Goal: Task Accomplishment & Management: Complete application form

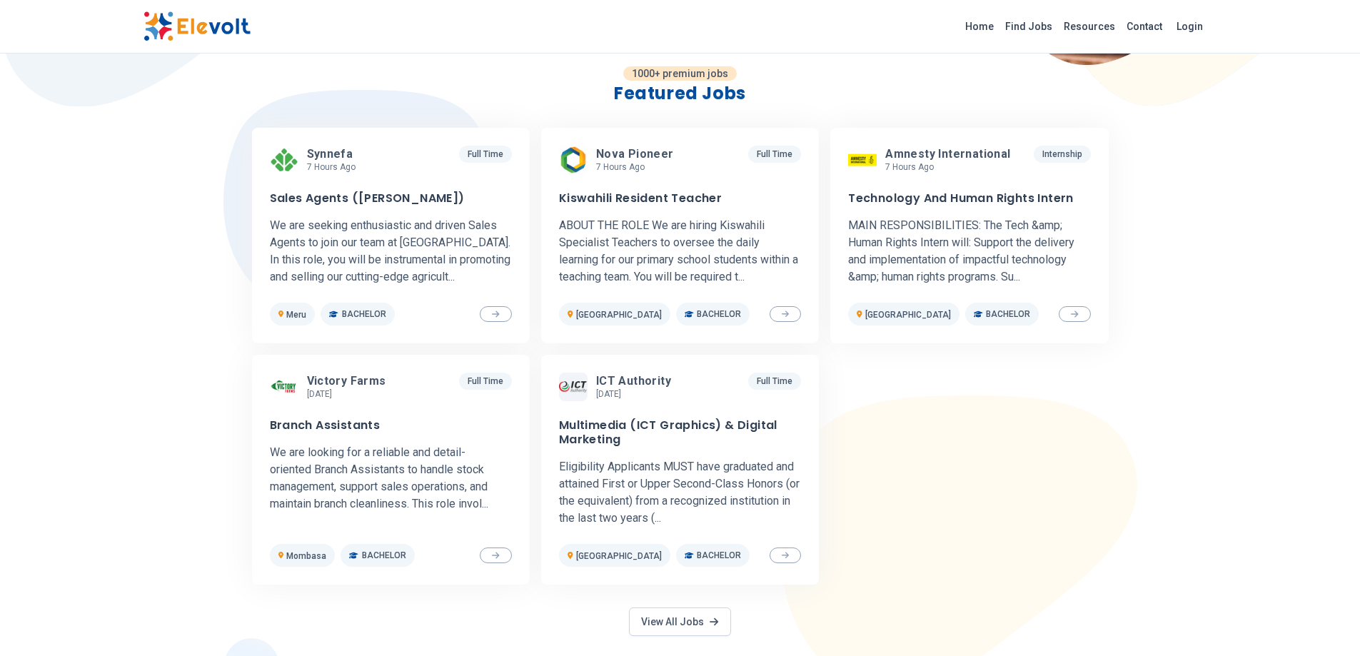
scroll to position [404, 0]
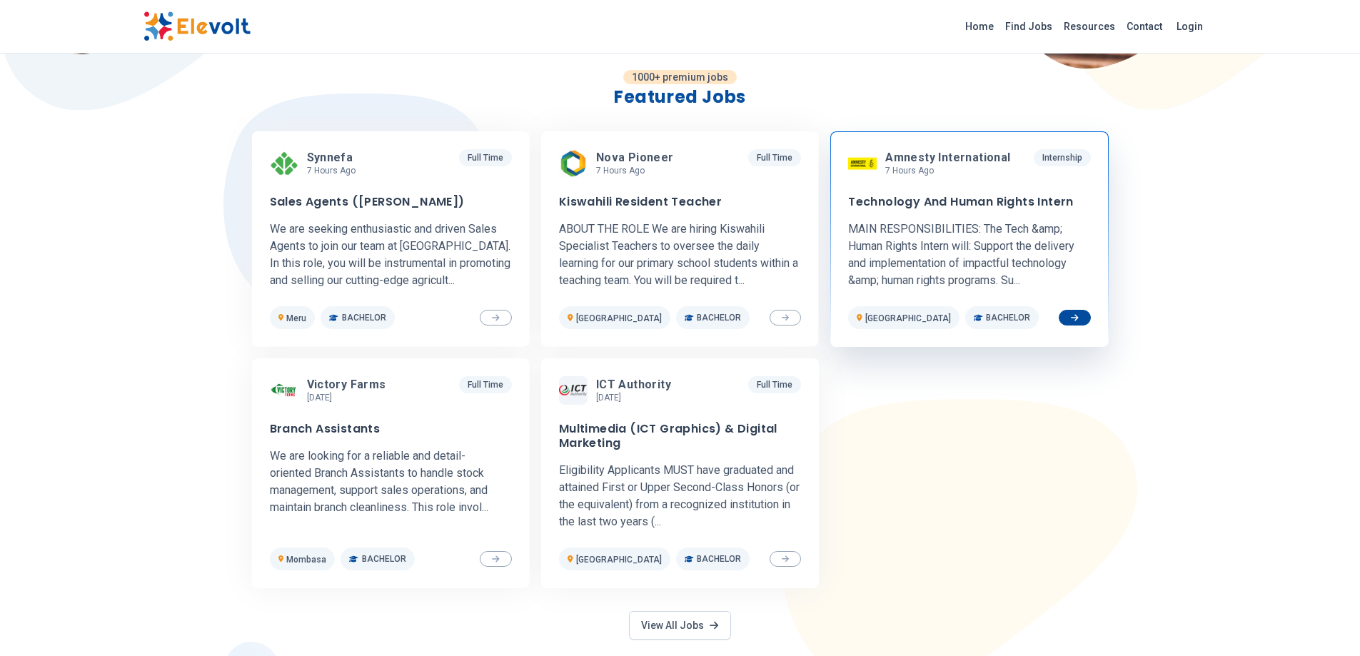
click at [964, 161] on span "Amnesty International" at bounding box center [947, 158] width 125 height 14
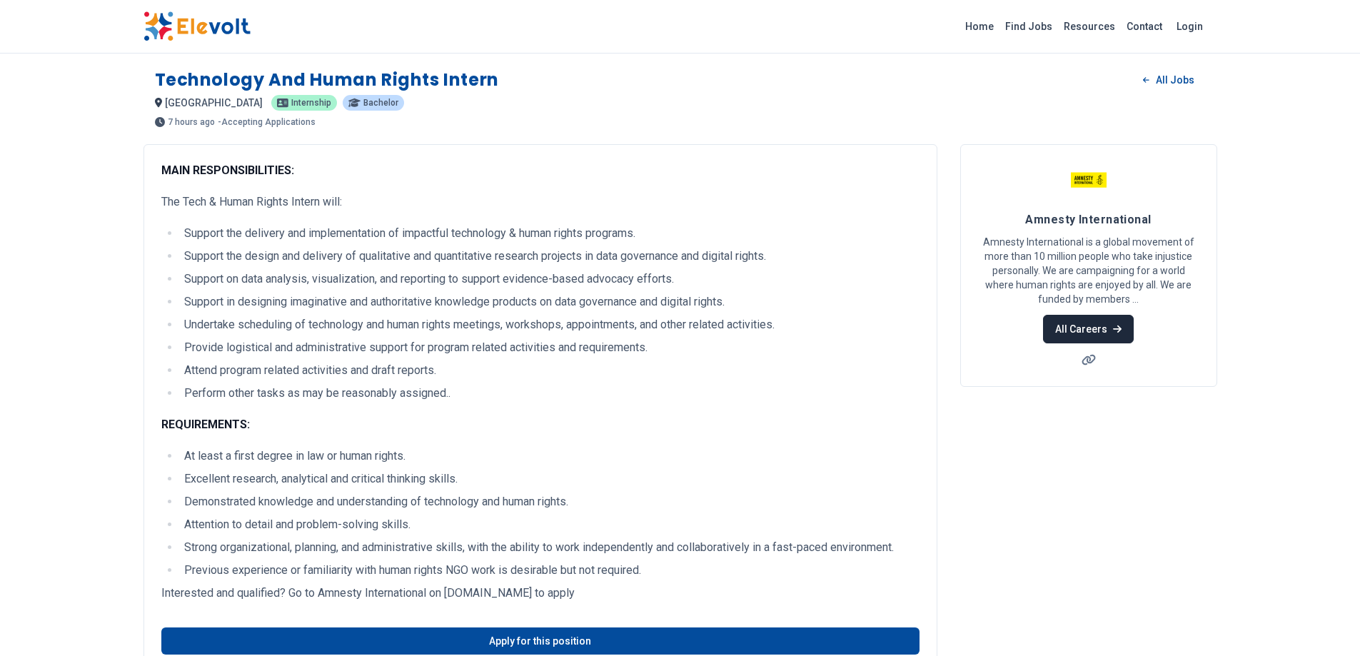
click at [1076, 324] on link "All Careers" at bounding box center [1088, 329] width 91 height 29
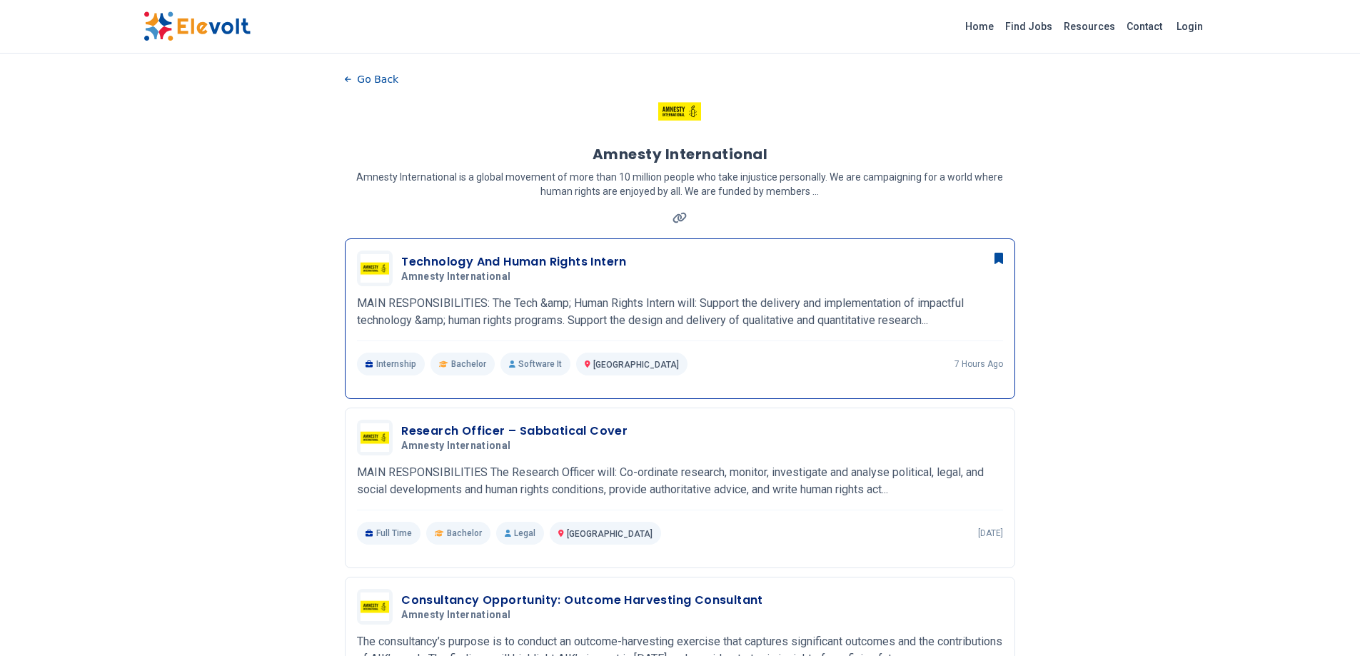
click at [556, 266] on h3 "Technology And Human Rights Intern" at bounding box center [514, 261] width 226 height 17
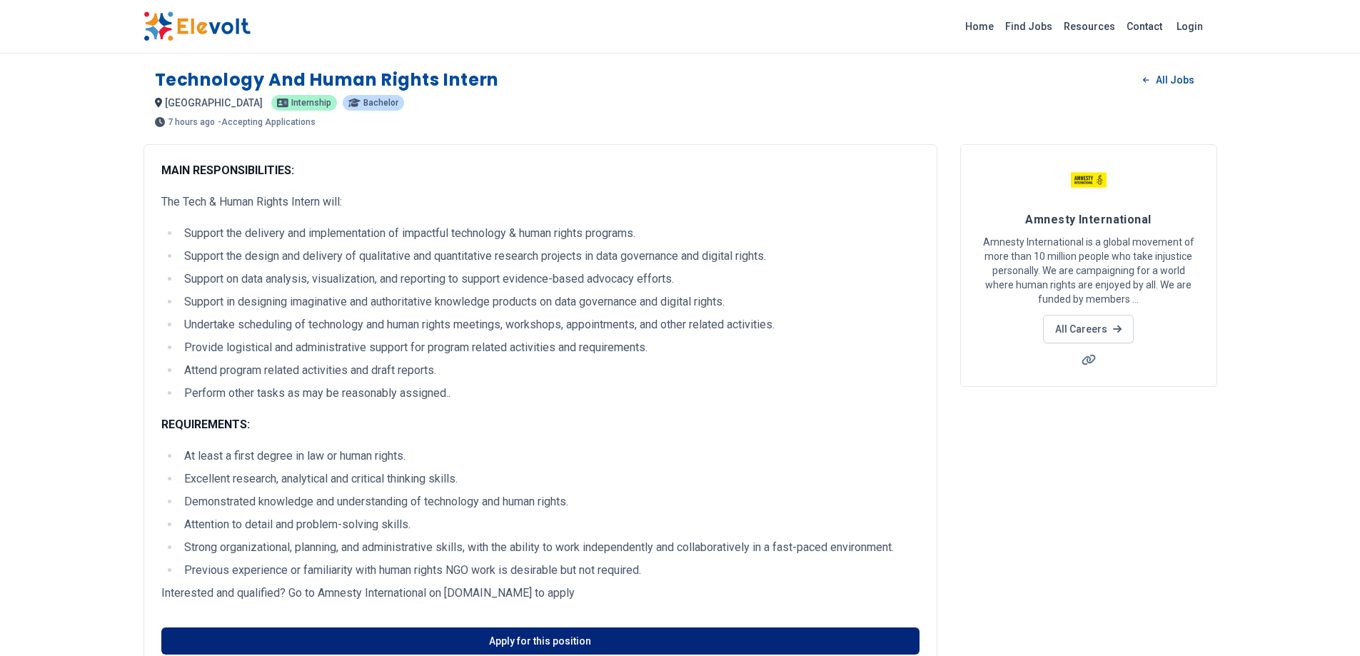
click at [500, 635] on link "Apply for this position" at bounding box center [540, 641] width 758 height 27
